Goal: Transaction & Acquisition: Purchase product/service

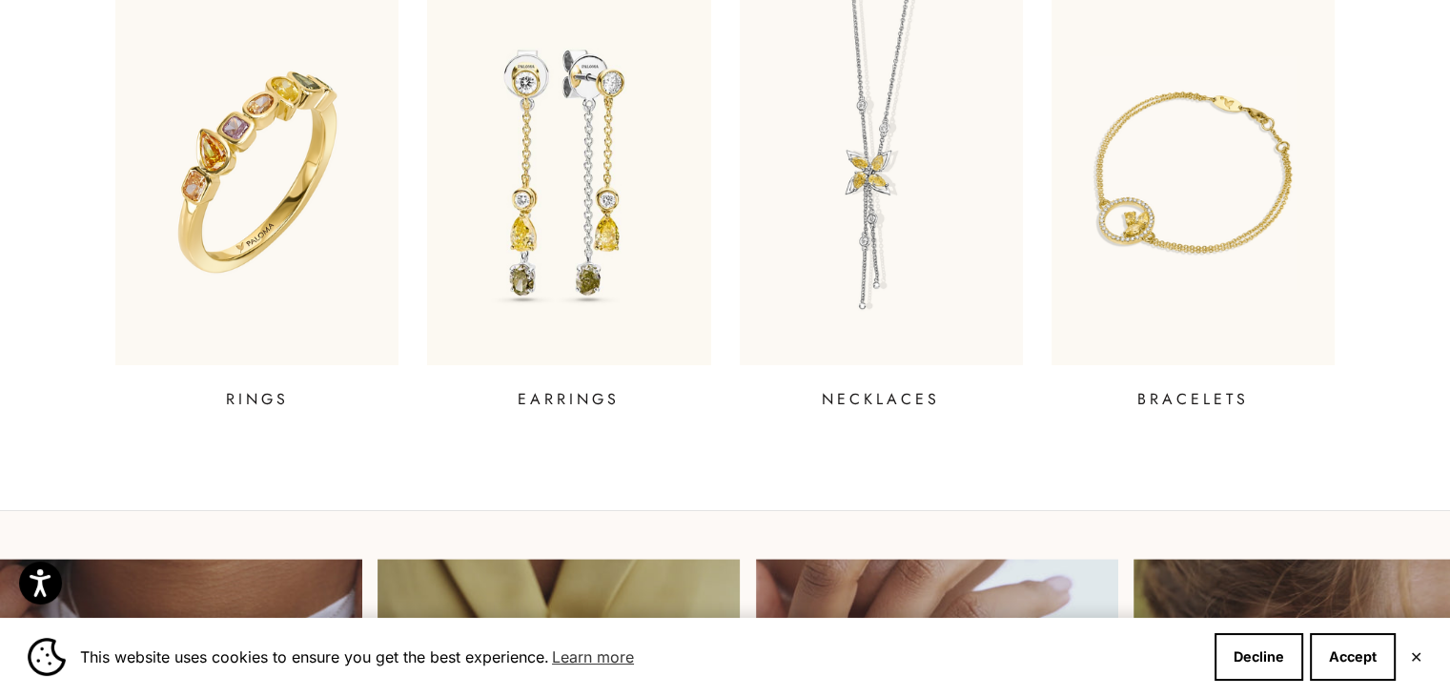
scroll to position [845, 0]
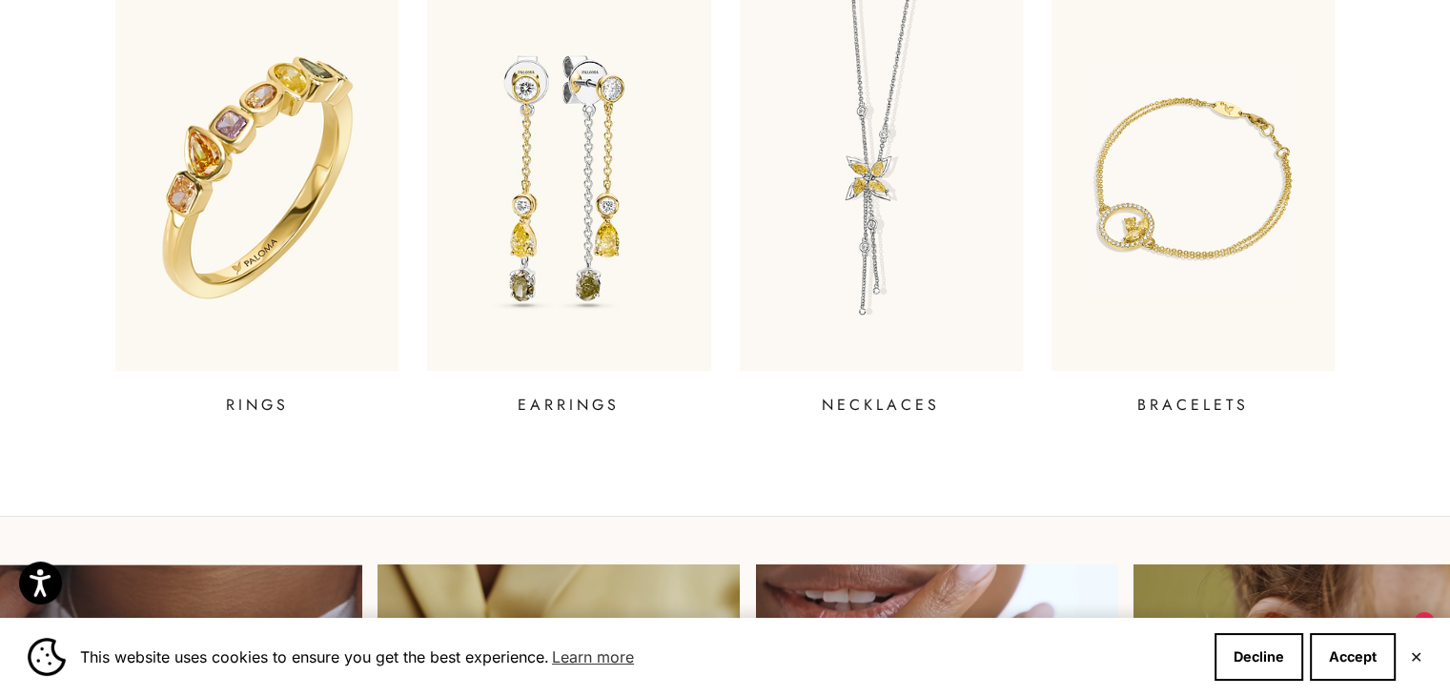
click at [272, 325] on img at bounding box center [257, 178] width 340 height 462
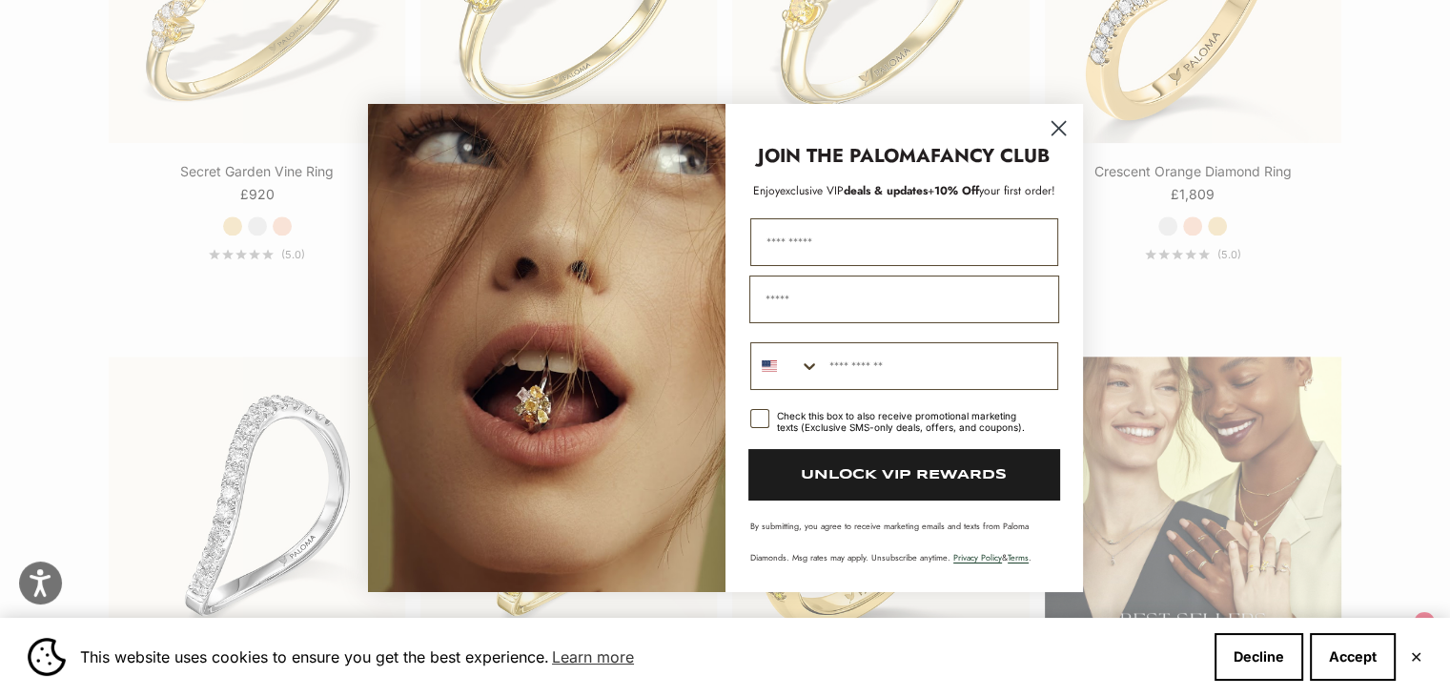
scroll to position [2269, 0]
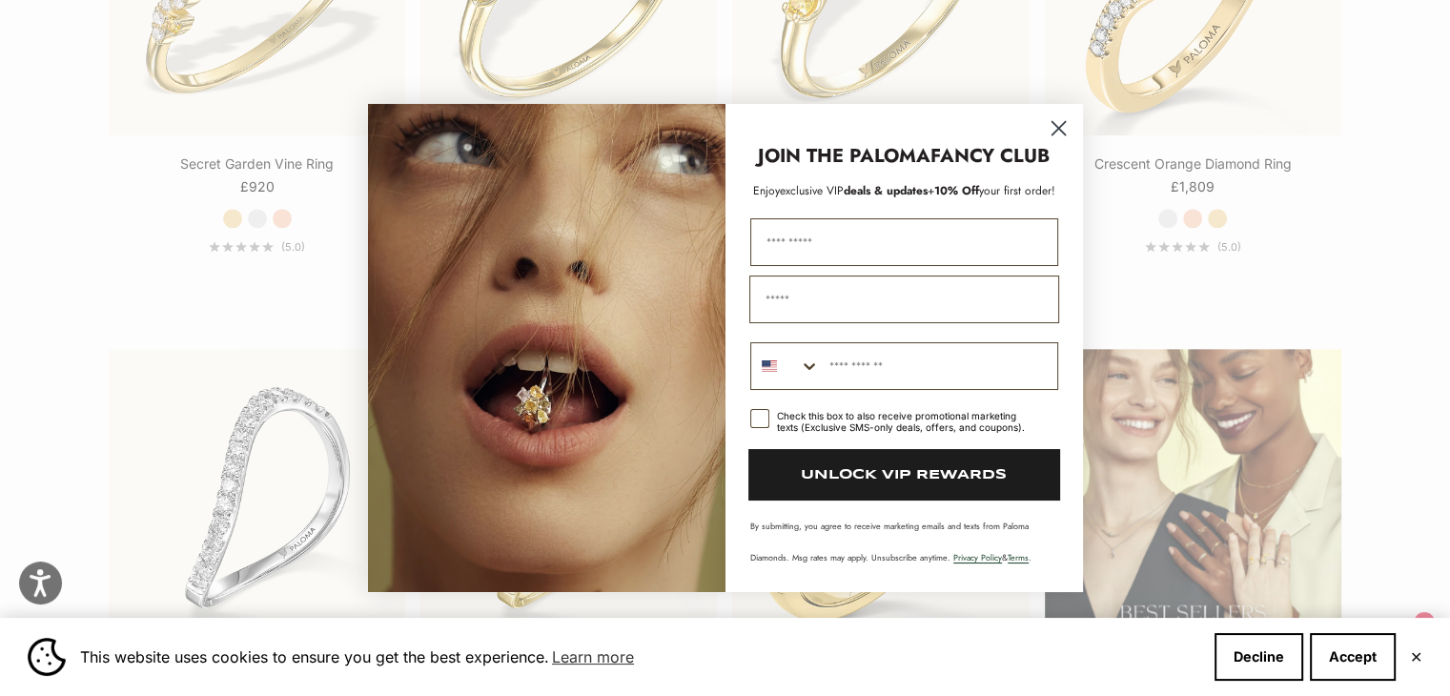
click at [1055, 135] on circle "Close dialog" at bounding box center [1057, 127] width 31 height 31
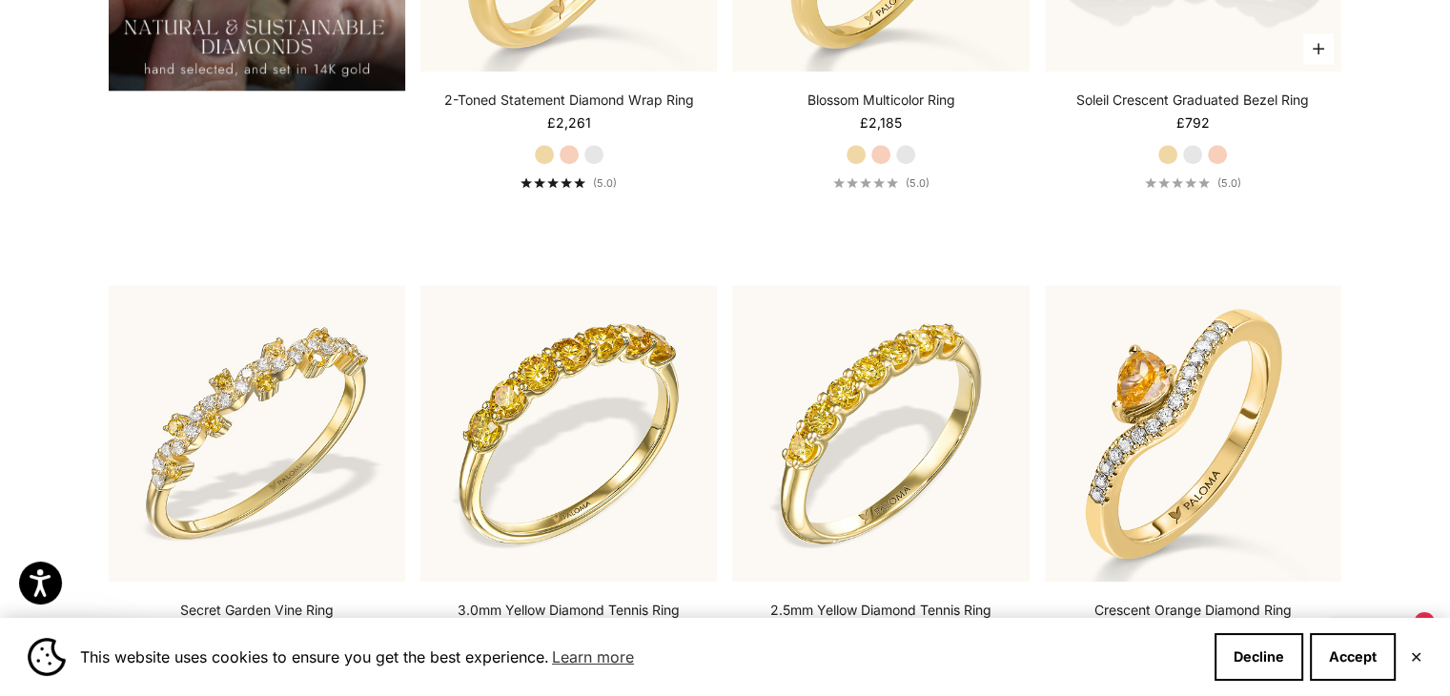
scroll to position [1592, 0]
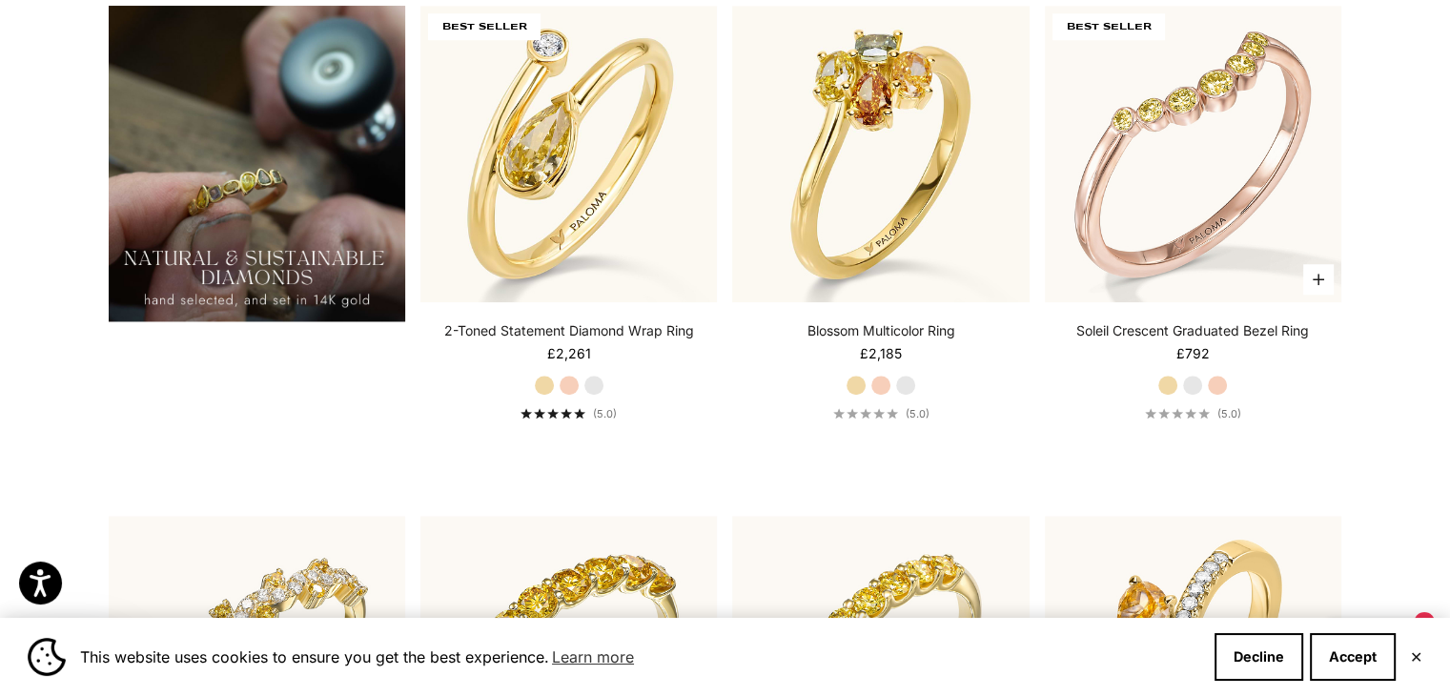
click at [1129, 241] on img at bounding box center [1193, 154] width 296 height 296
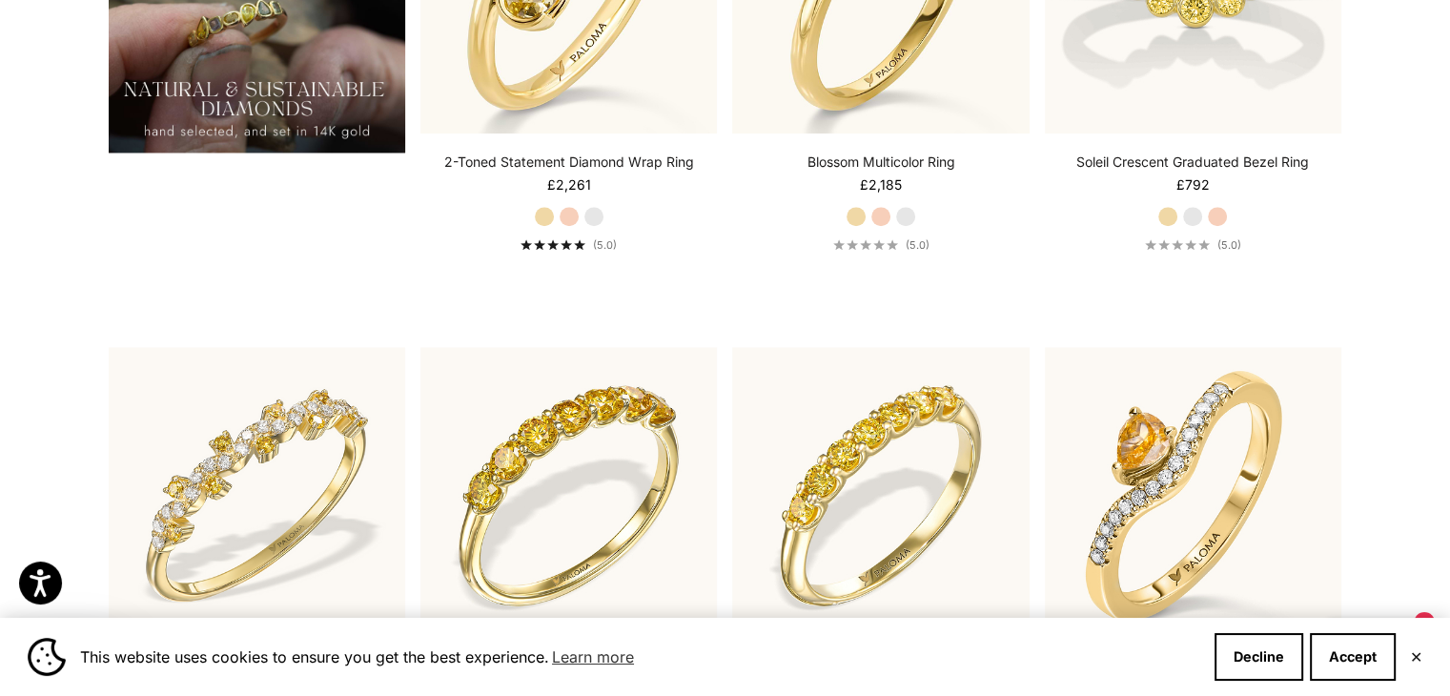
scroll to position [1608, 0]
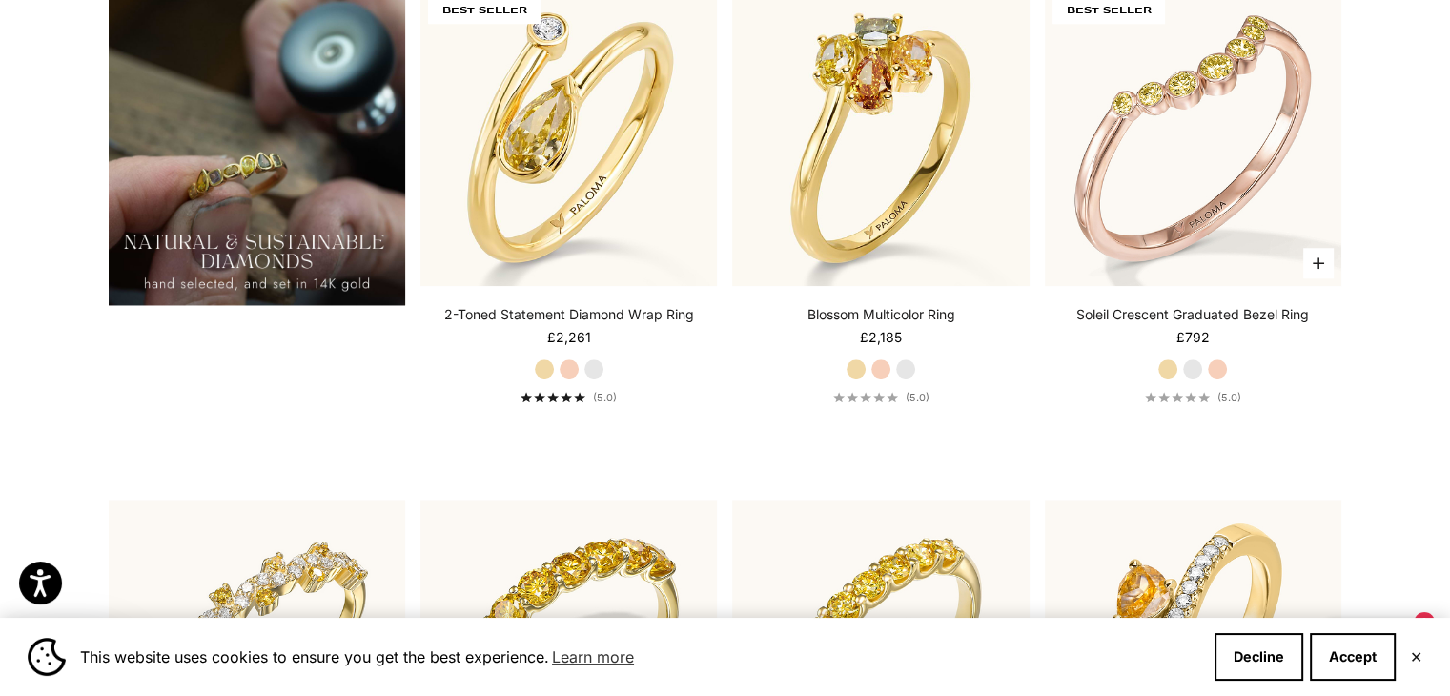
click at [1172, 144] on img at bounding box center [1193, 138] width 296 height 296
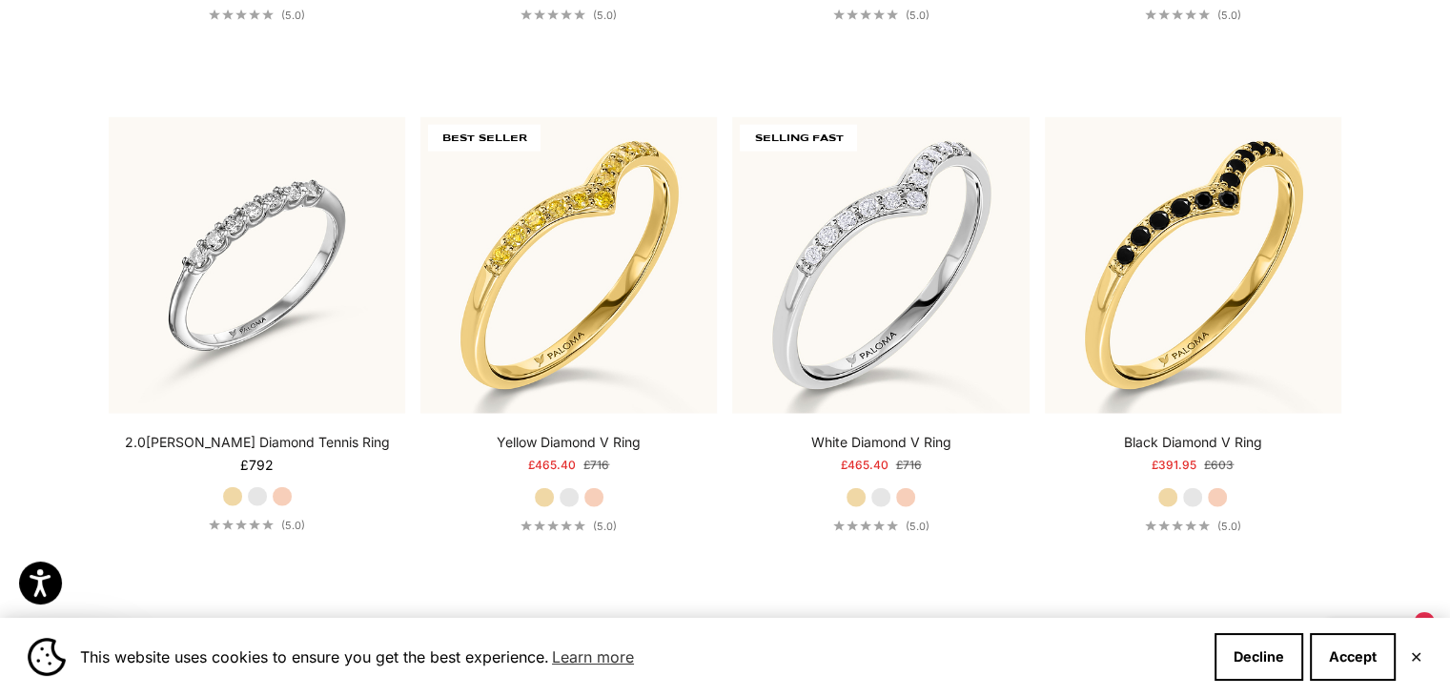
scroll to position [4593, 0]
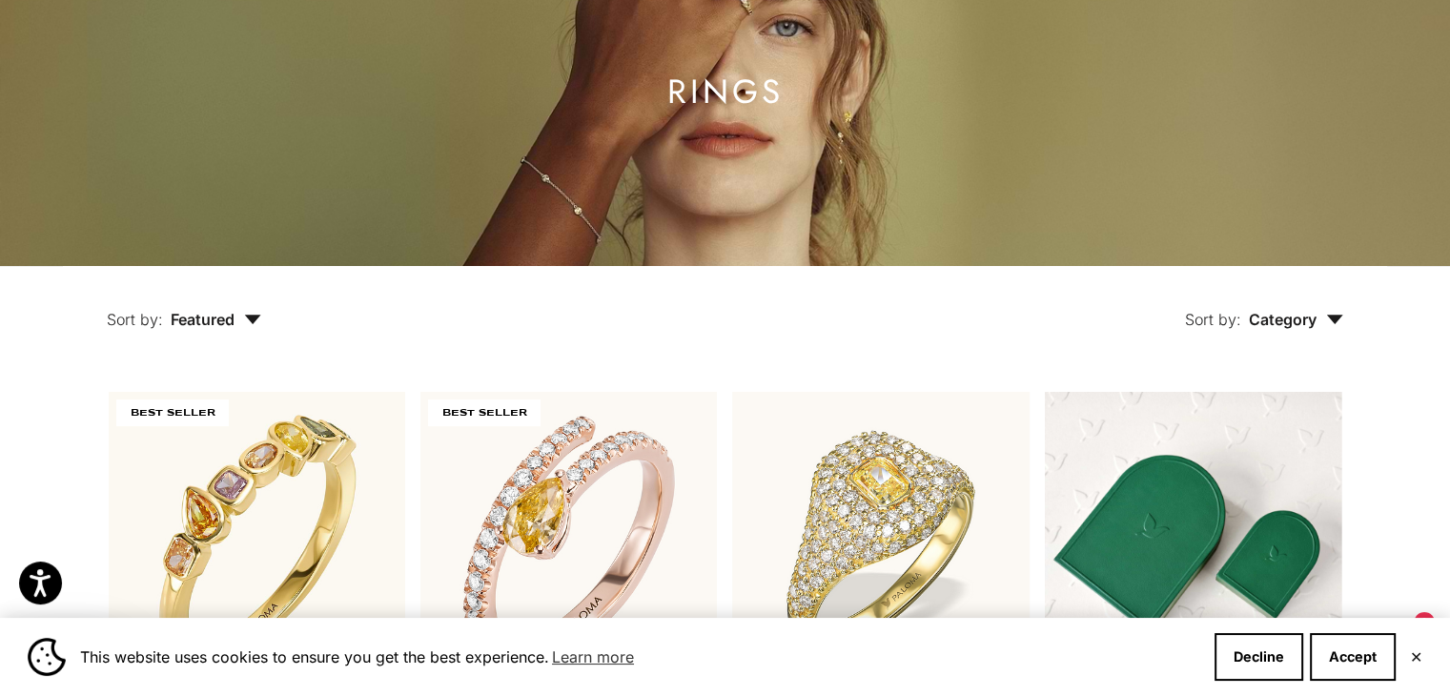
scroll to position [0, 0]
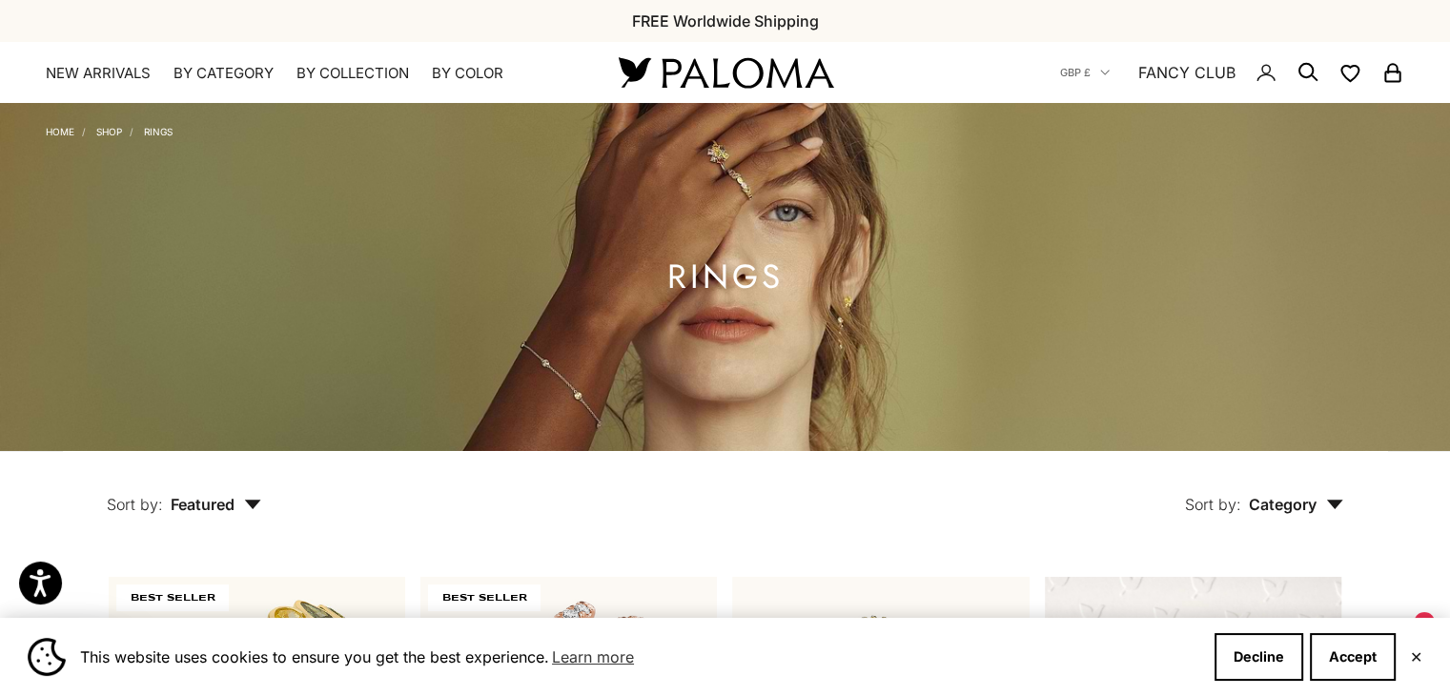
click at [1312, 500] on span "Category" at bounding box center [1296, 504] width 94 height 19
click at [1063, 501] on div "Sort by: Category Sort by Ring" at bounding box center [846, 491] width 1082 height 80
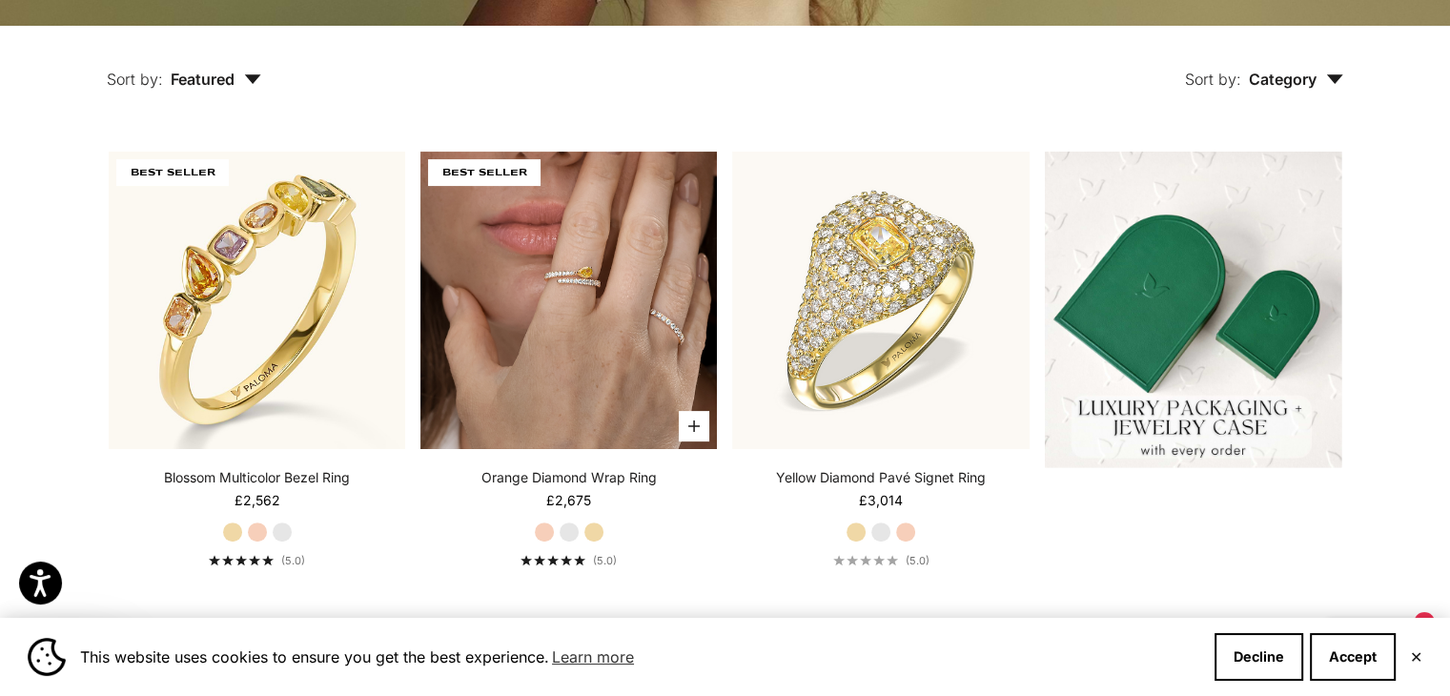
scroll to position [421, 0]
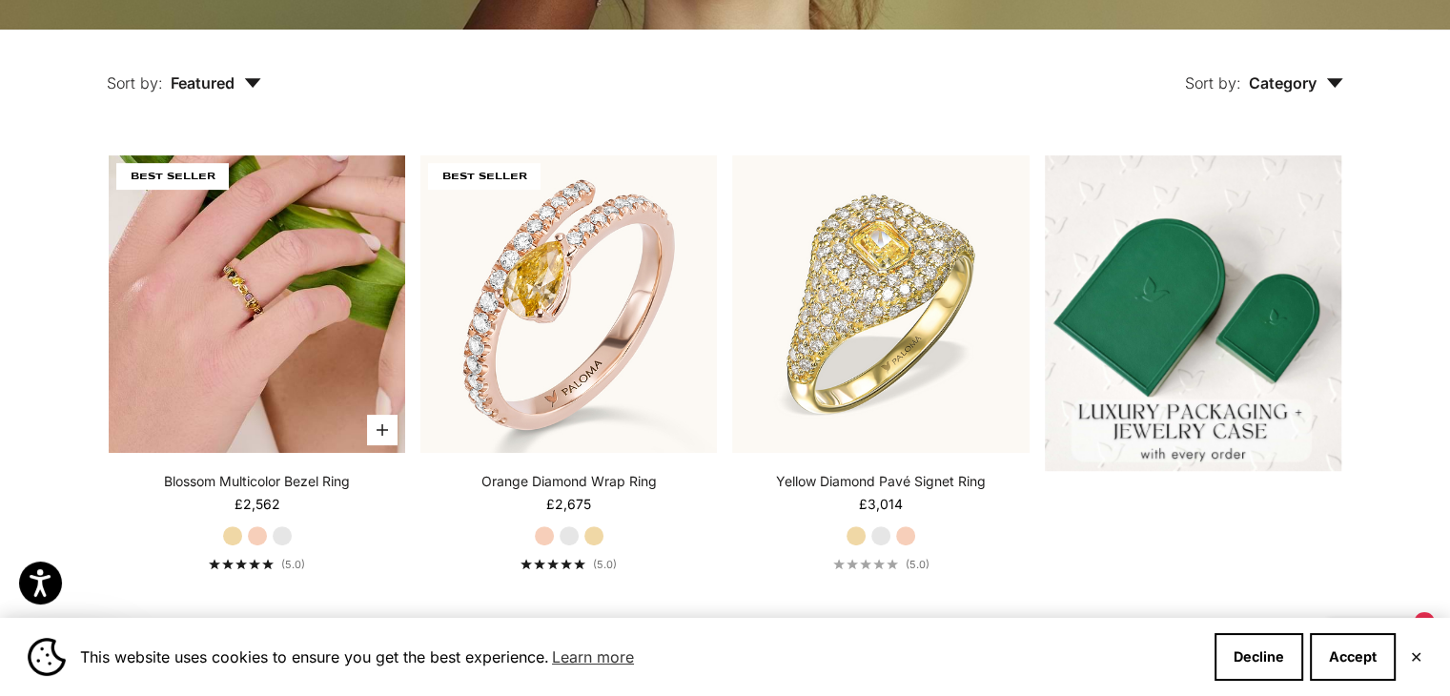
click at [286, 298] on img at bounding box center [257, 303] width 296 height 296
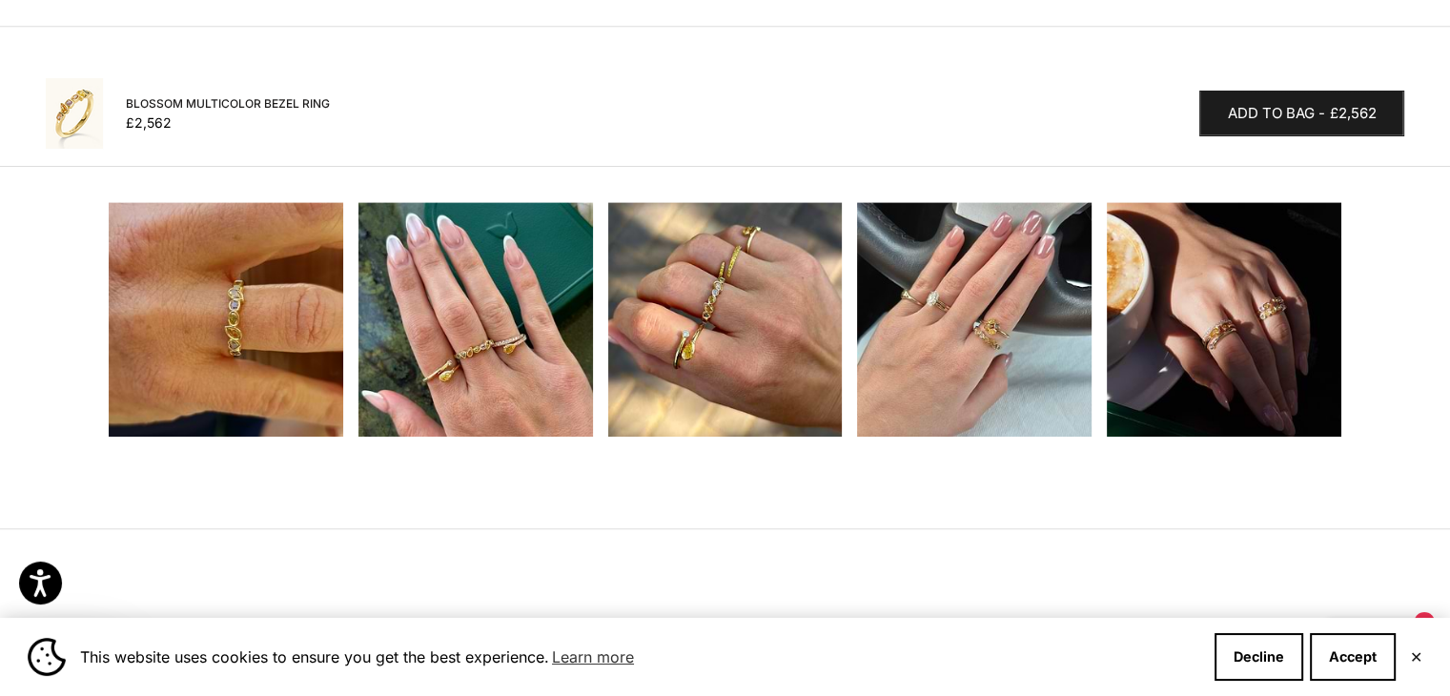
scroll to position [1876, 0]
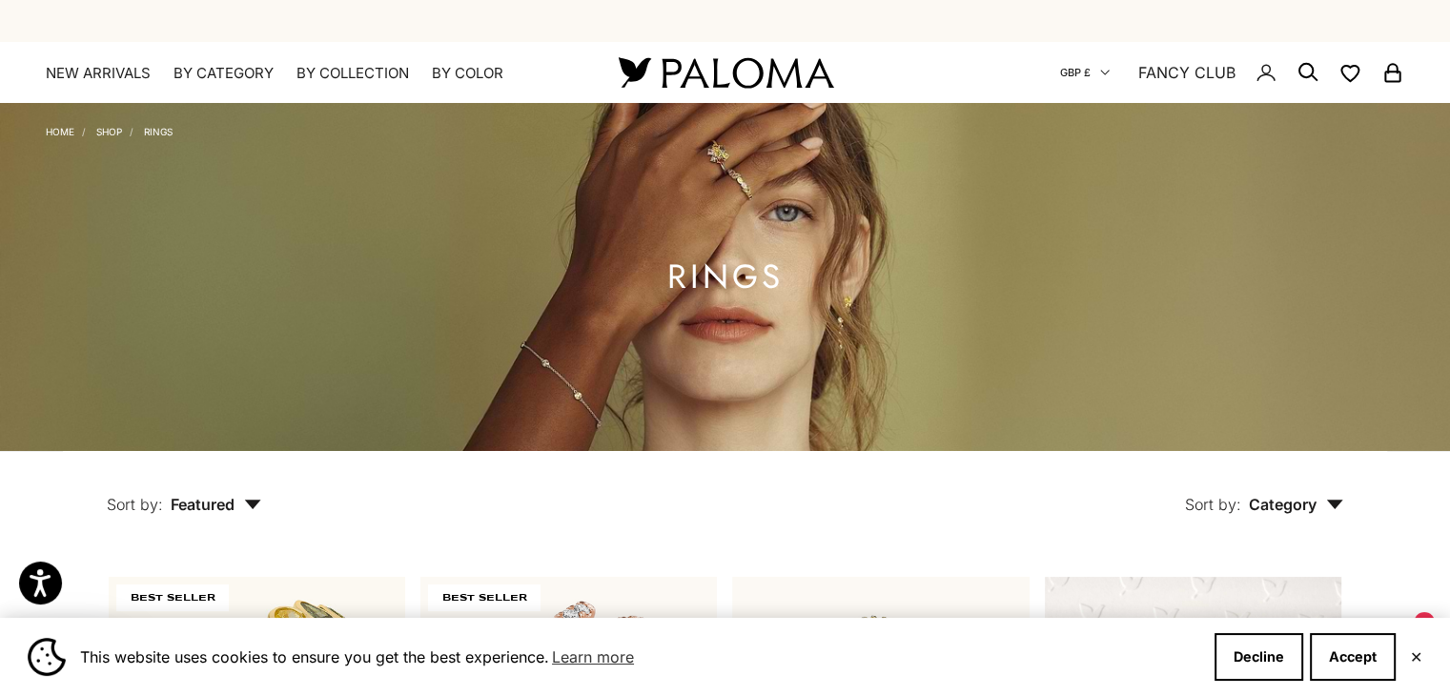
click at [1089, 74] on span "GBP £" at bounding box center [1075, 72] width 31 height 17
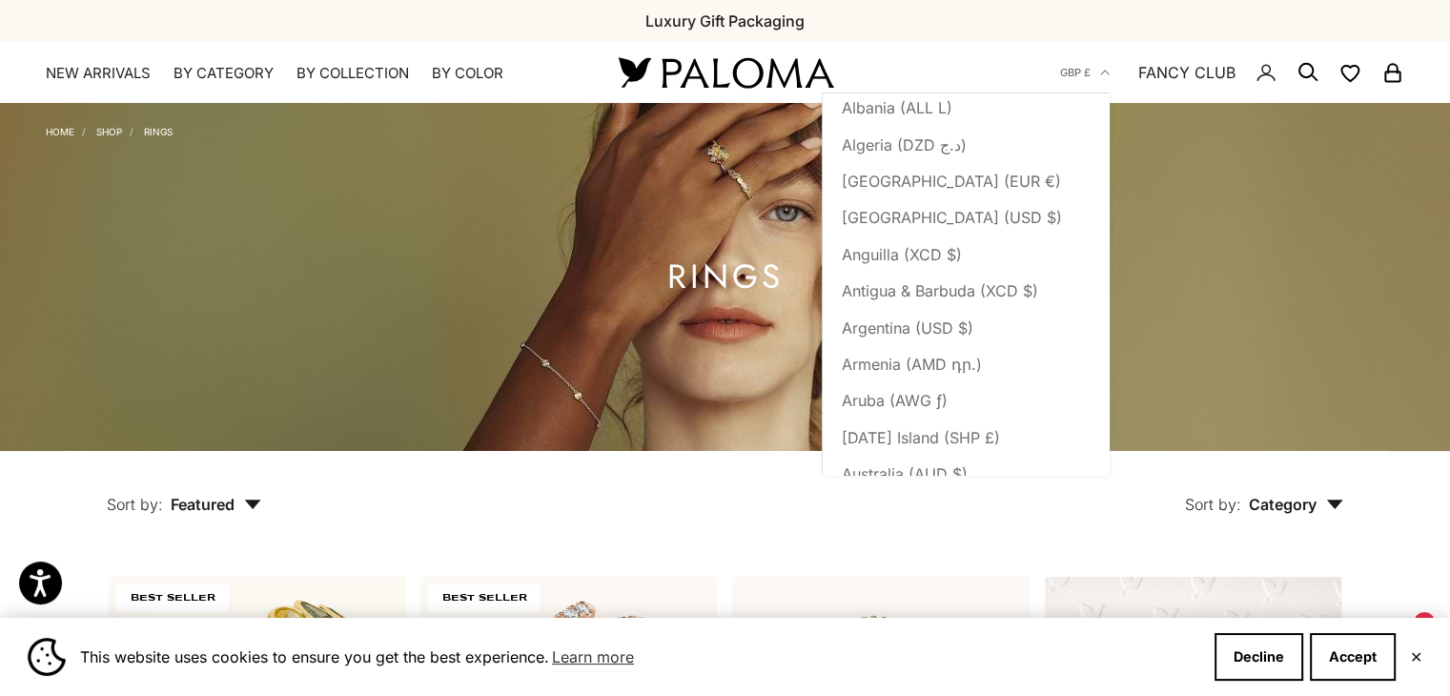
scroll to position [92, 0]
drag, startPoint x: 928, startPoint y: 211, endPoint x: 972, endPoint y: 401, distance: 195.6
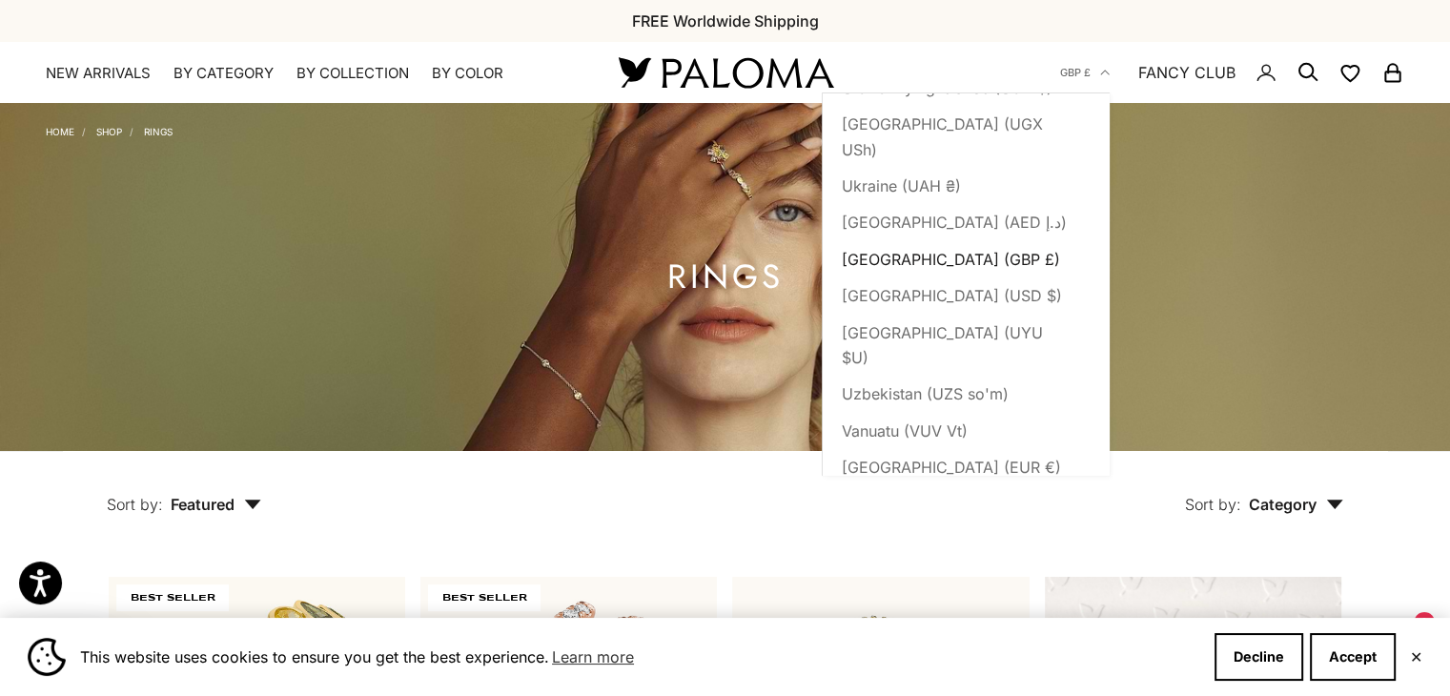
scroll to position [8437, 0]
click at [915, 286] on span "[GEOGRAPHIC_DATA] (USD $)" at bounding box center [952, 298] width 220 height 25
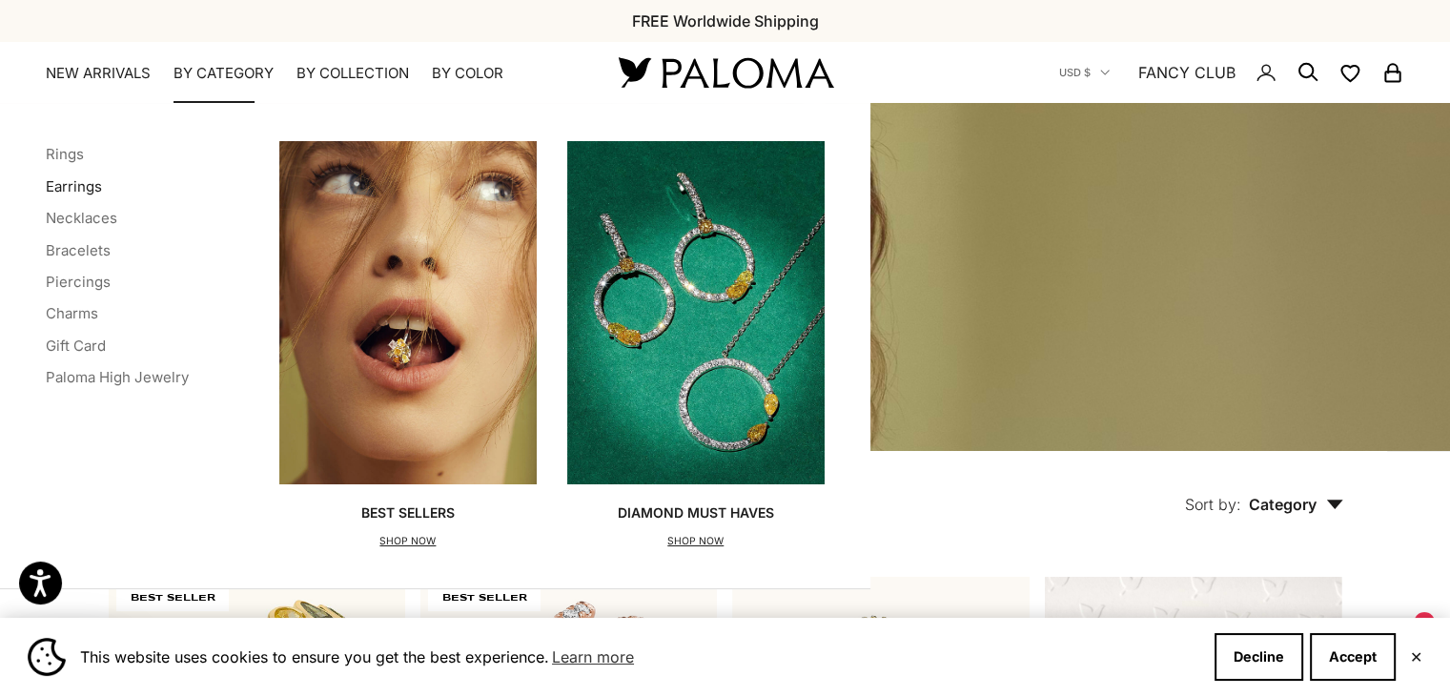
click at [69, 184] on link "Earrings" at bounding box center [74, 186] width 56 height 18
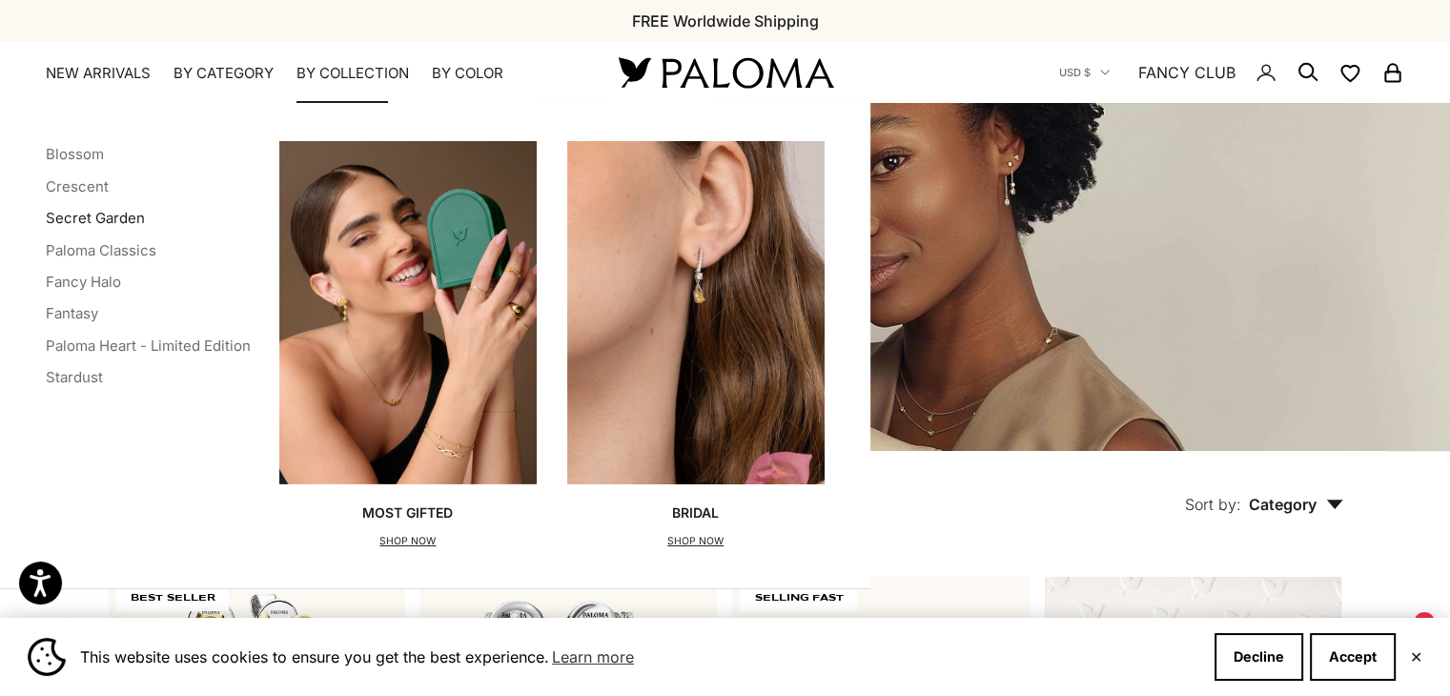
click at [88, 217] on link "Secret Garden" at bounding box center [95, 218] width 99 height 18
